Goal: Browse casually

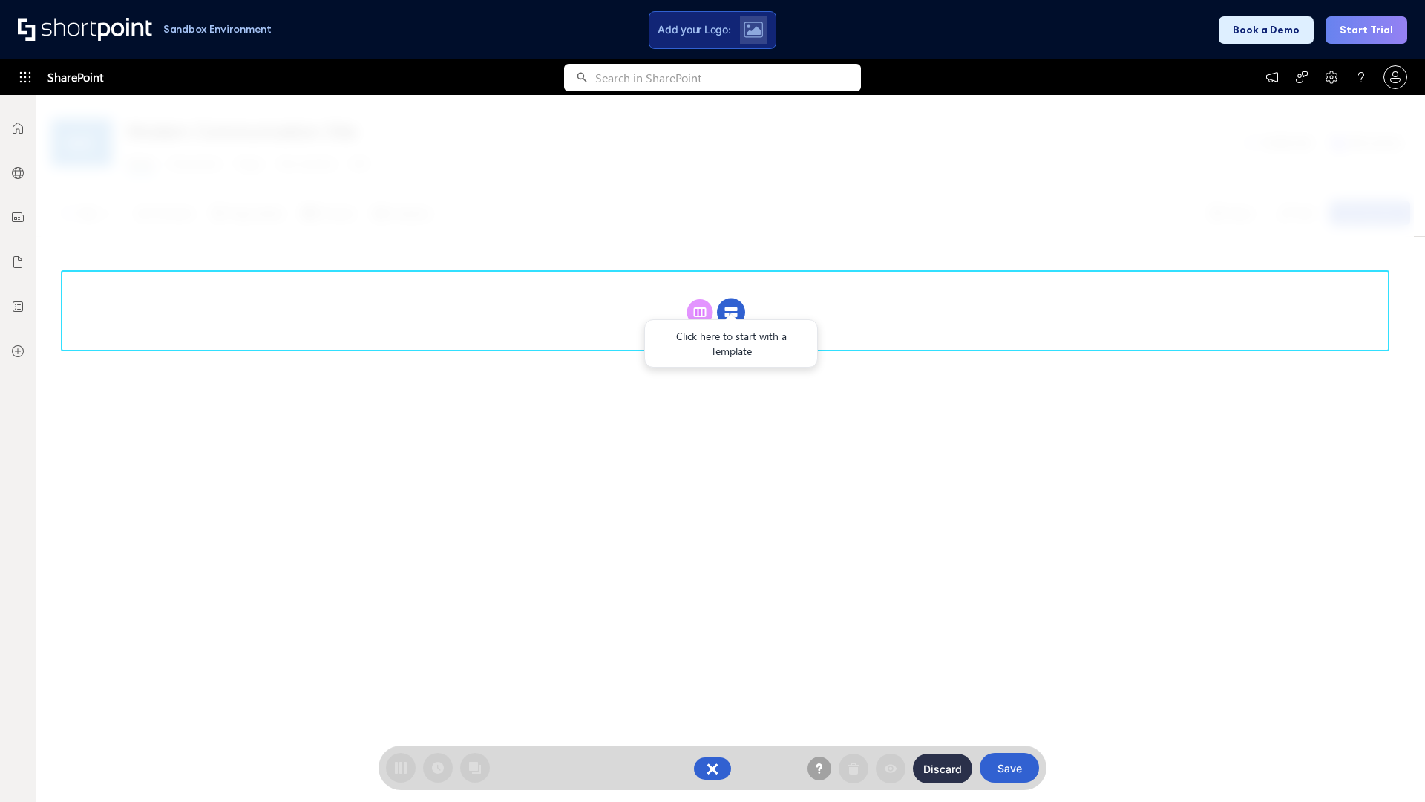
click at [731, 298] on circle at bounding box center [731, 312] width 28 height 28
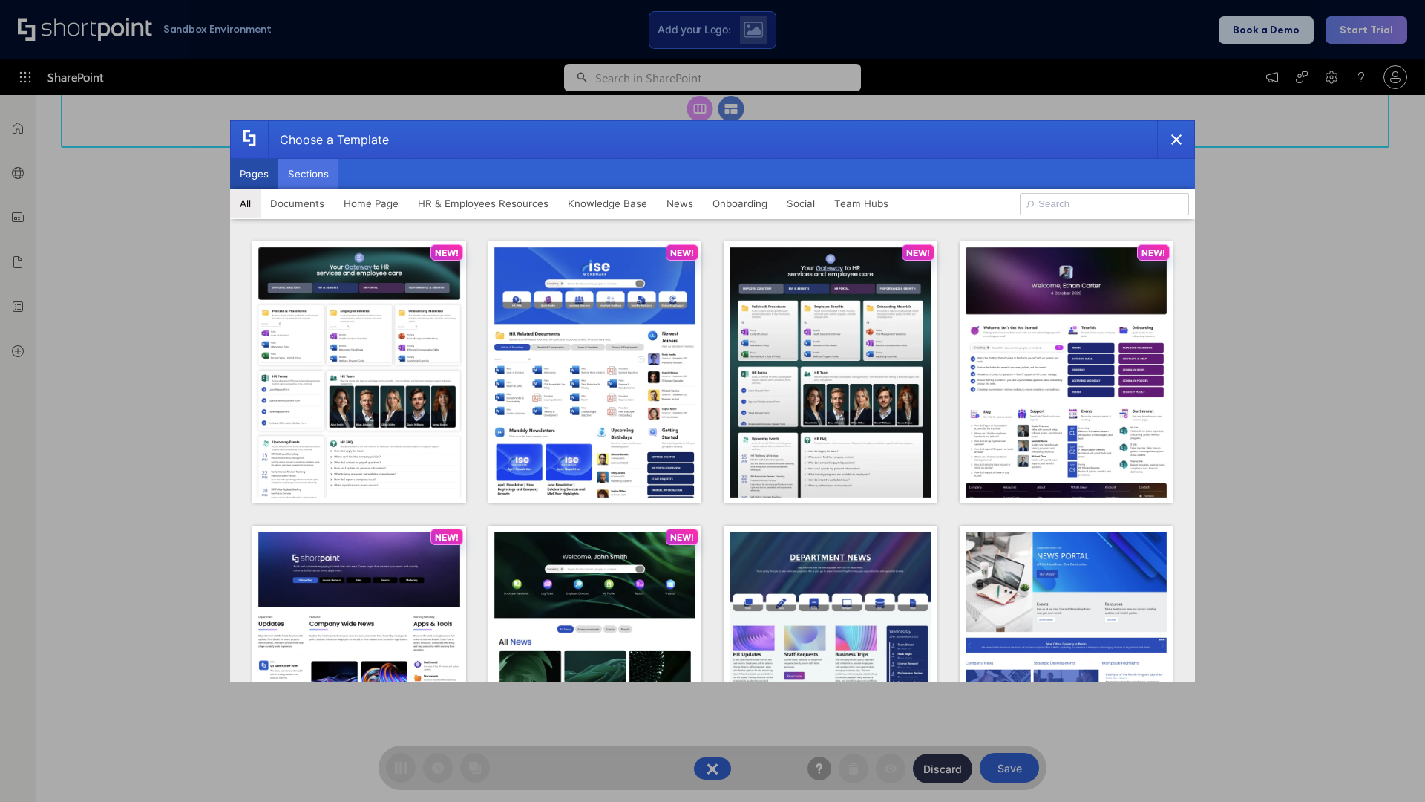
click at [308, 174] on button "Sections" at bounding box center [308, 174] width 60 height 30
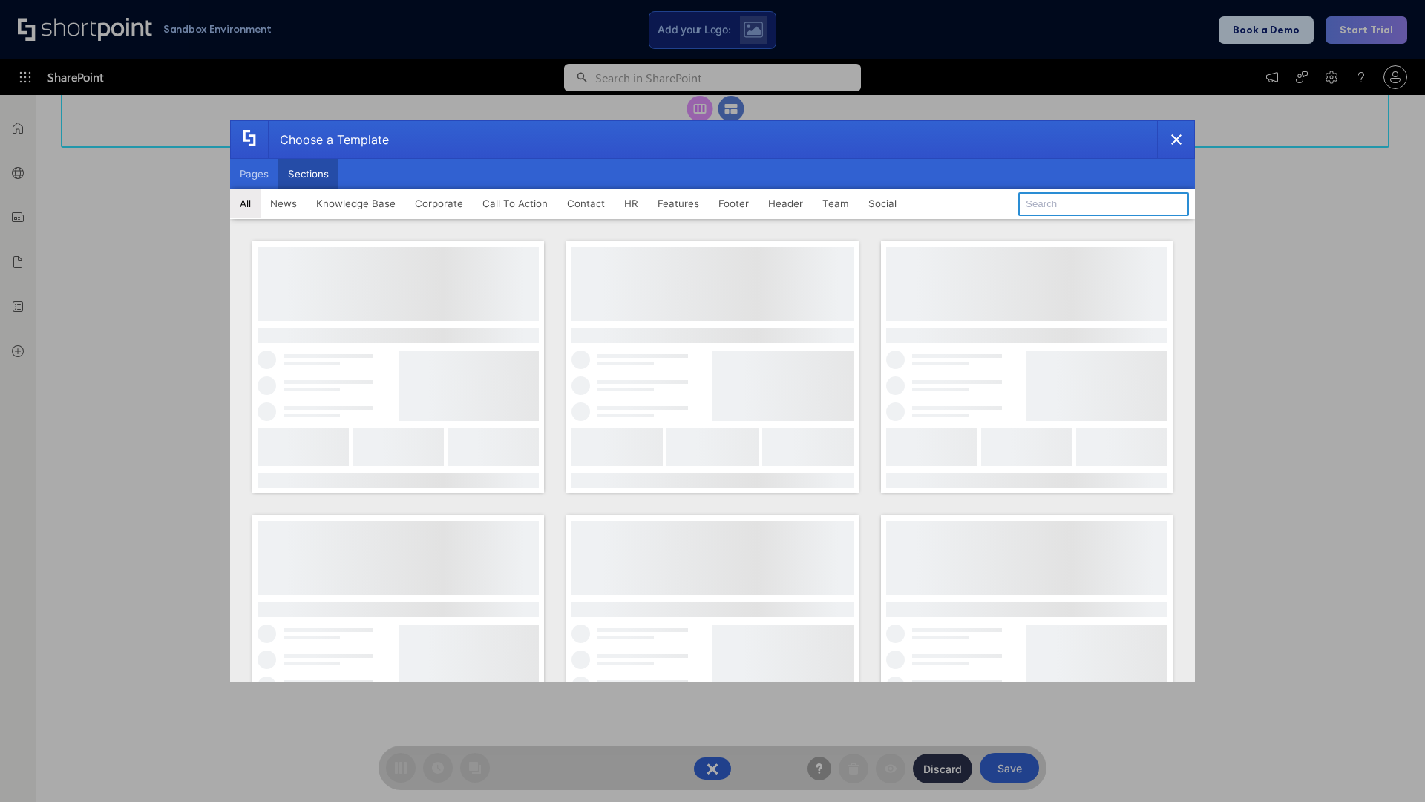
type input "Social Intranet"
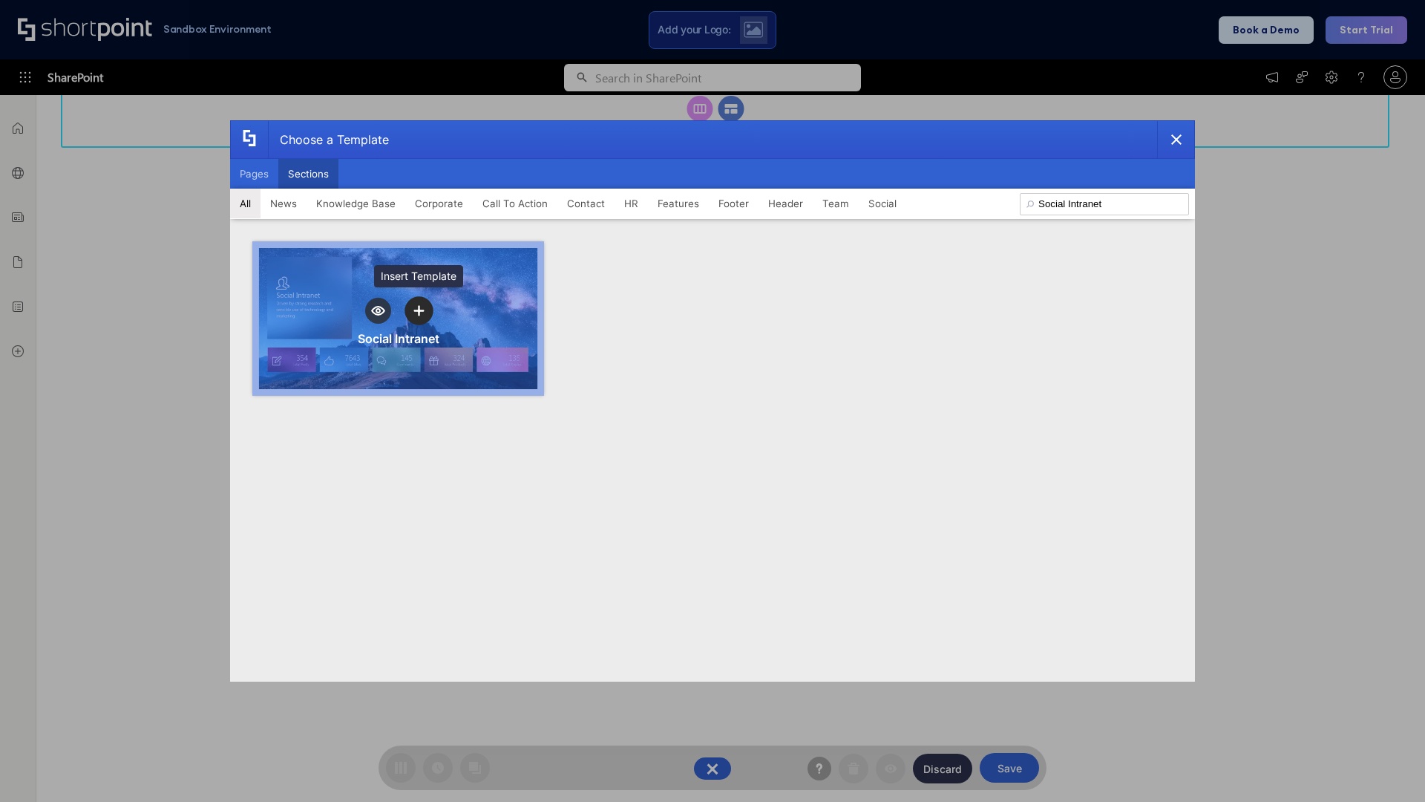
click at [419, 310] on icon "template selector" at bounding box center [419, 311] width 10 height 10
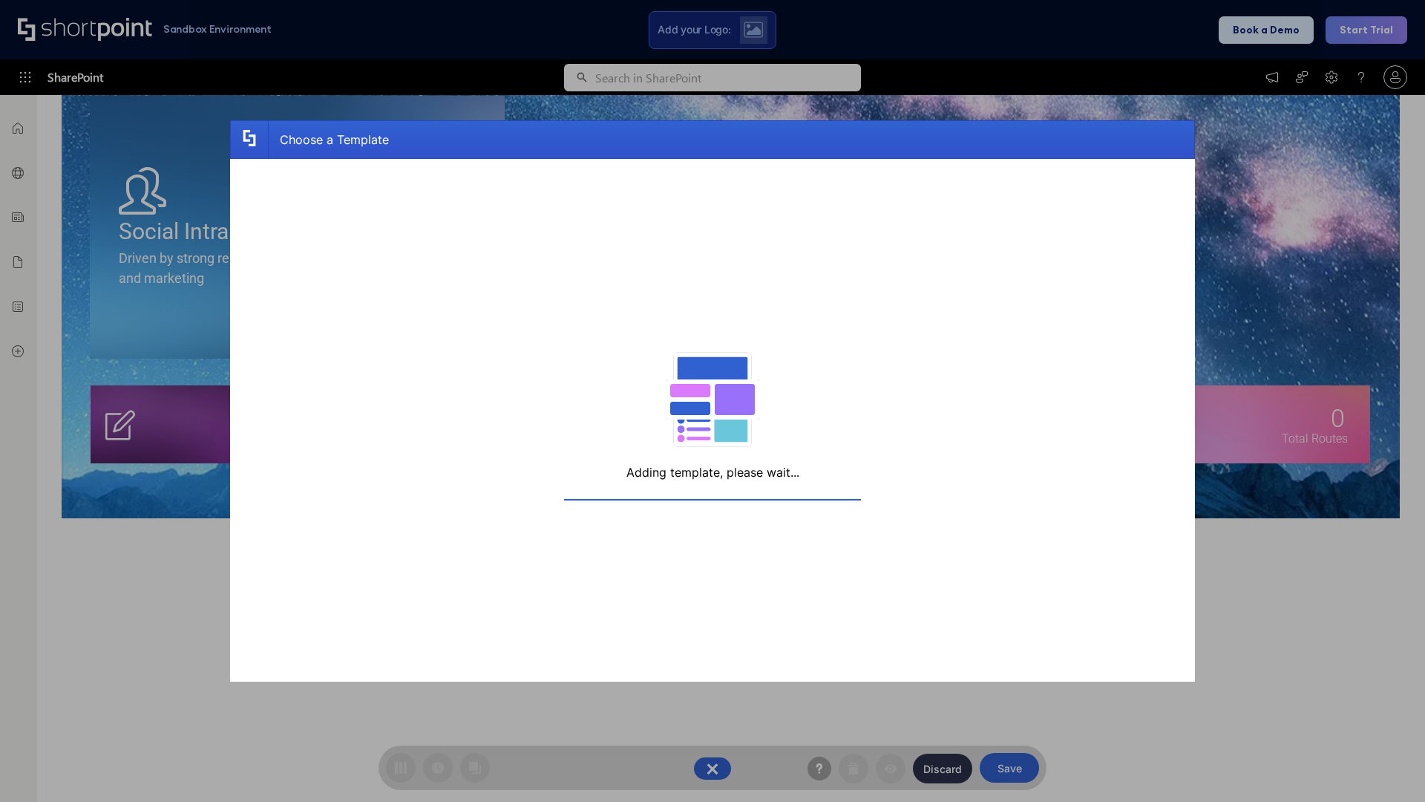
scroll to position [237, 0]
